Goal: Check status: Check status

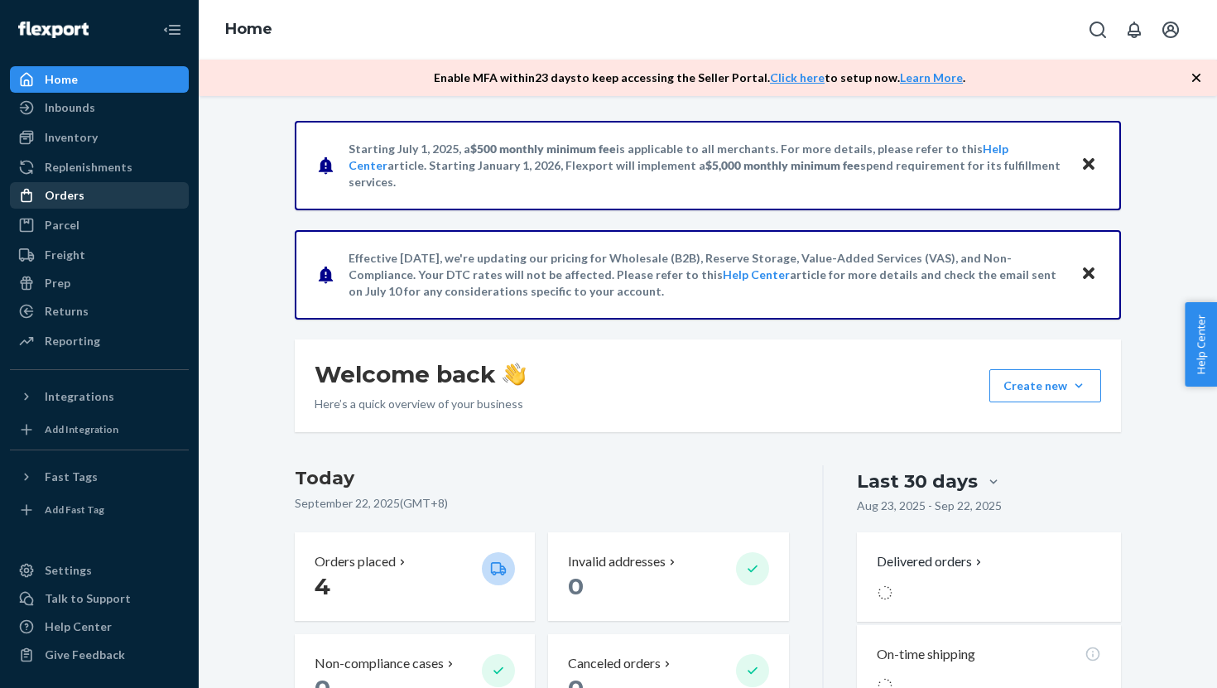
click at [61, 199] on div "Orders" at bounding box center [65, 195] width 40 height 17
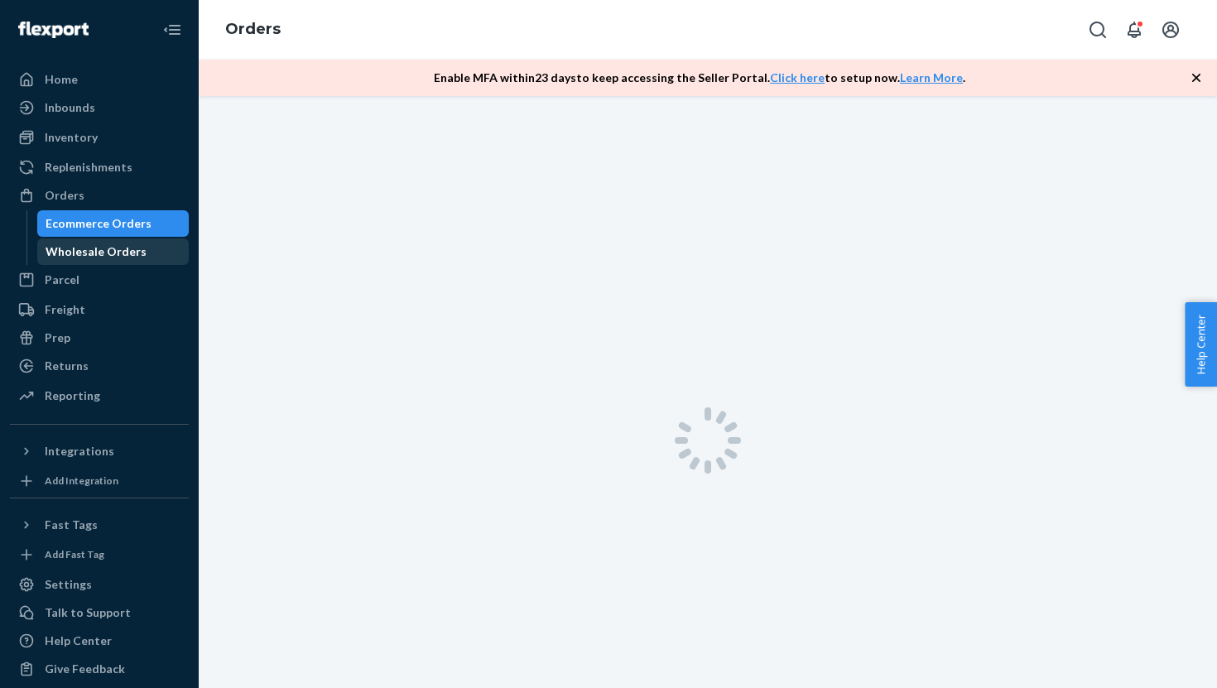
click at [113, 254] on div "Wholesale Orders" at bounding box center [96, 251] width 101 height 17
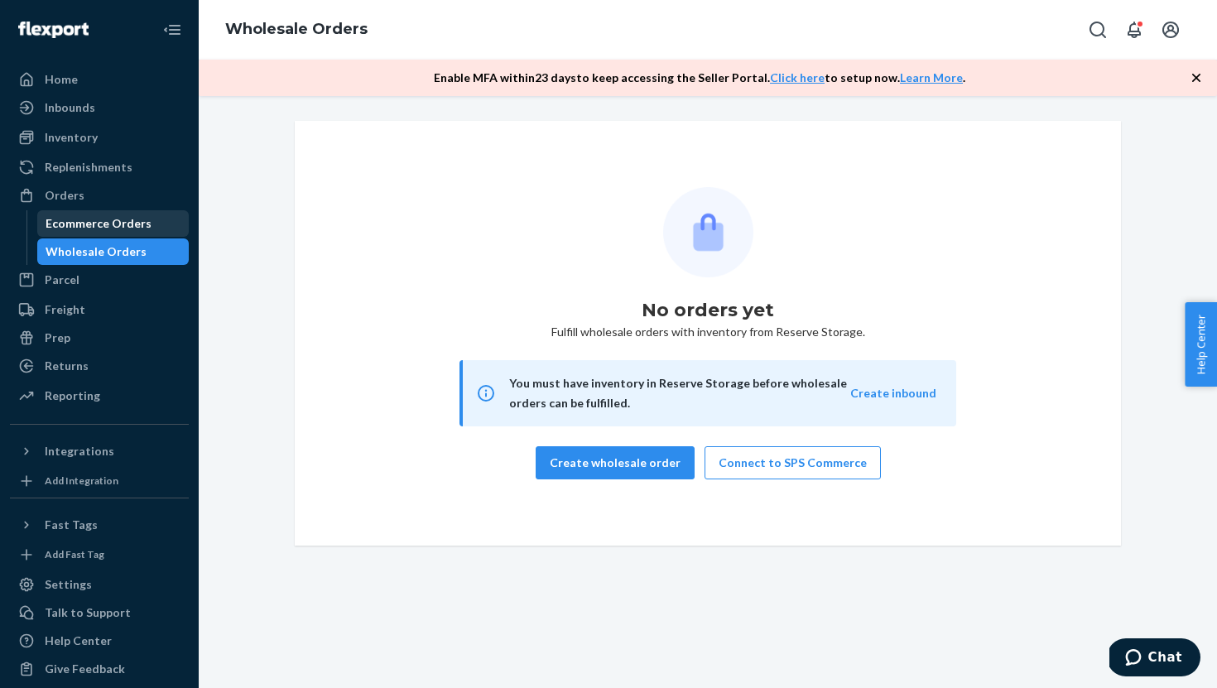
click at [112, 221] on div "Ecommerce Orders" at bounding box center [99, 223] width 106 height 17
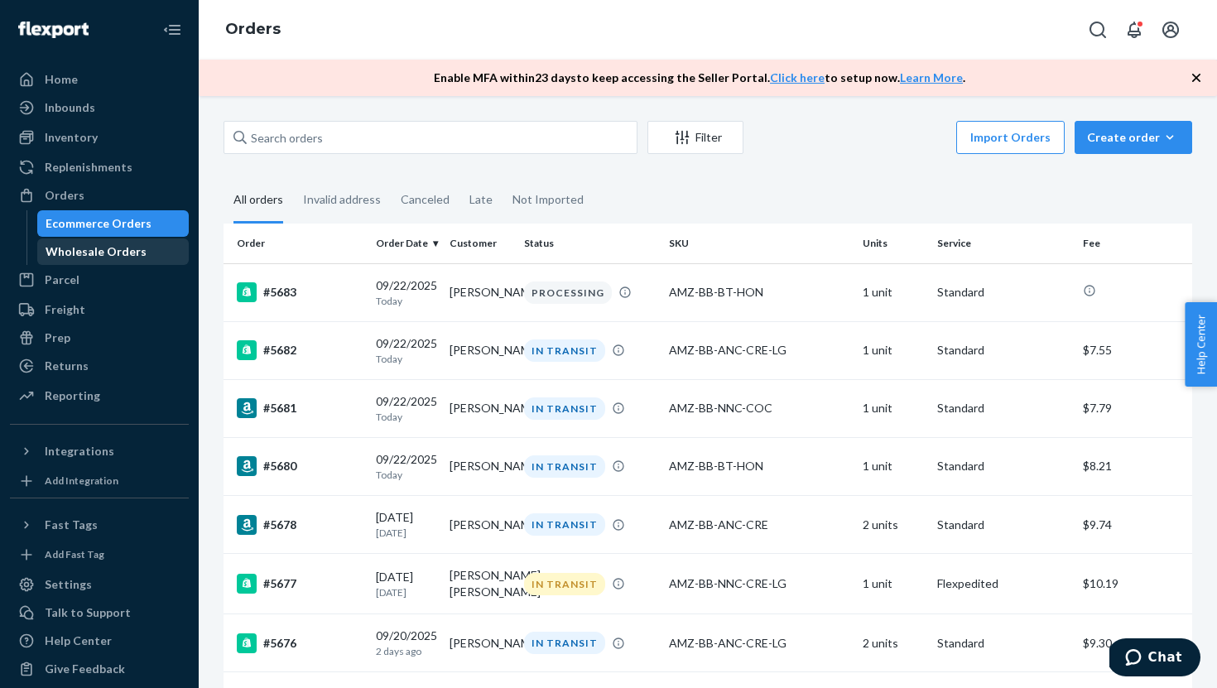
click at [125, 248] on div "Wholesale Orders" at bounding box center [96, 251] width 101 height 17
